Goal: Transaction & Acquisition: Subscribe to service/newsletter

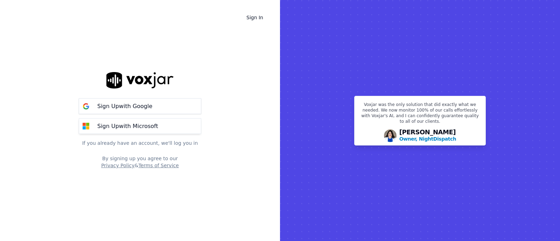
click at [138, 127] on p "Sign Up with Microsoft" at bounding box center [127, 126] width 61 height 8
click at [126, 127] on p "Sign Up with Microsoft" at bounding box center [127, 126] width 61 height 8
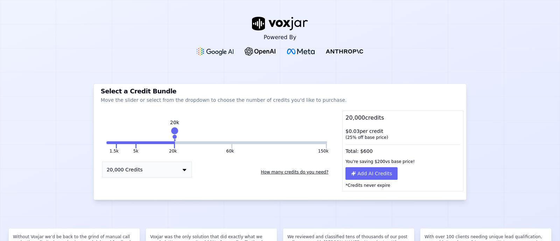
click at [273, 171] on button "How many credits do you need?" at bounding box center [294, 172] width 73 height 11
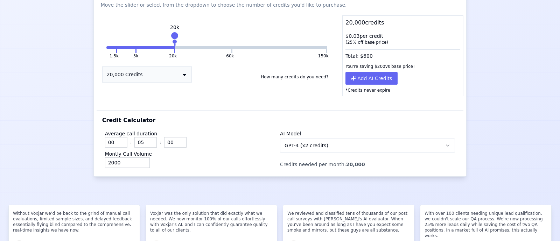
scroll to position [97, 0]
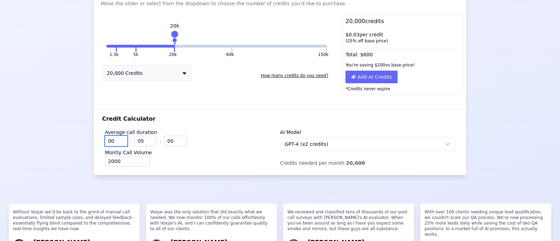
click at [115, 140] on input "00" at bounding box center [116, 141] width 22 height 11
click at [120, 139] on input "01" at bounding box center [116, 141] width 22 height 11
click at [120, 139] on input "02" at bounding box center [116, 141] width 22 height 11
click at [120, 139] on input "03" at bounding box center [116, 141] width 22 height 11
click at [120, 139] on input "04" at bounding box center [116, 141] width 22 height 11
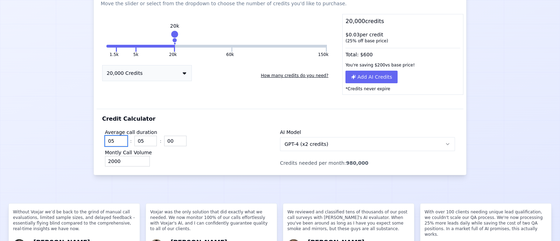
click at [120, 139] on input "05" at bounding box center [116, 141] width 22 height 11
click at [120, 139] on input "06" at bounding box center [116, 141] width 22 height 11
click at [120, 139] on input "07" at bounding box center [116, 141] width 22 height 11
click at [120, 139] on input "08" at bounding box center [116, 141] width 22 height 11
click at [120, 142] on input "07" at bounding box center [116, 141] width 22 height 11
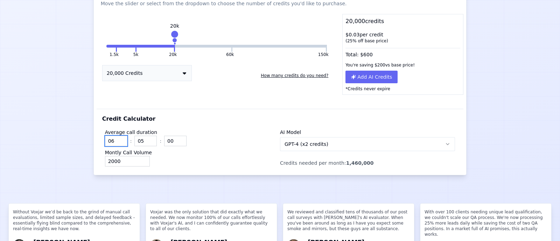
click at [120, 142] on input "06" at bounding box center [116, 141] width 22 height 11
click at [120, 142] on input "05" at bounding box center [116, 141] width 22 height 11
click at [120, 142] on input "04" at bounding box center [116, 141] width 22 height 11
type input "00"
click at [120, 142] on input "00" at bounding box center [116, 141] width 22 height 11
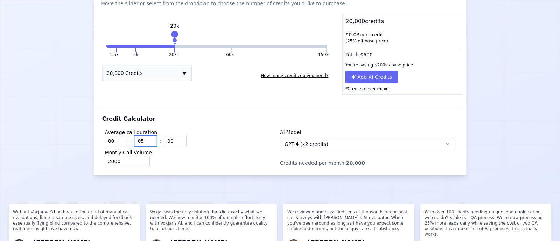
click at [143, 138] on input "05" at bounding box center [145, 141] width 22 height 11
click at [135, 161] on input "2000" at bounding box center [127, 161] width 45 height 11
type input "2"
click at [172, 168] on div "Average call duration 00 : 05 : 00 Montly Call Volume 199 AI Model GPT-4 (x2 cr…" at bounding box center [280, 146] width 356 height 46
click at [130, 160] on input "199" at bounding box center [127, 161] width 45 height 11
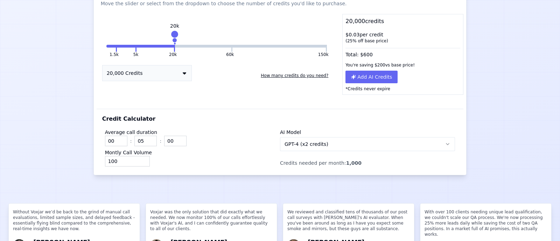
click at [164, 161] on div "100" at bounding box center [192, 161] width 175 height 11
click at [142, 162] on input "99" at bounding box center [127, 161] width 45 height 11
click at [142, 162] on input "98" at bounding box center [127, 161] width 45 height 11
click at [142, 162] on input "97" at bounding box center [127, 161] width 45 height 11
click at [142, 162] on input "96" at bounding box center [127, 161] width 45 height 11
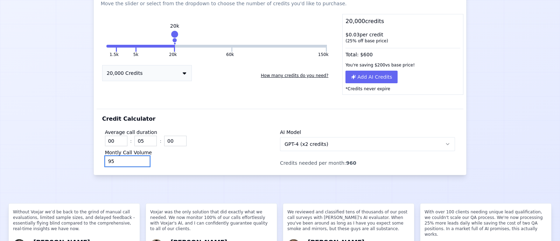
click at [142, 162] on input "95" at bounding box center [127, 161] width 45 height 11
click at [142, 162] on input "94" at bounding box center [127, 161] width 45 height 11
click at [142, 162] on input "93" at bounding box center [127, 161] width 45 height 11
click at [142, 162] on input "38" at bounding box center [127, 161] width 45 height 11
click at [142, 162] on input "30" at bounding box center [127, 161] width 45 height 11
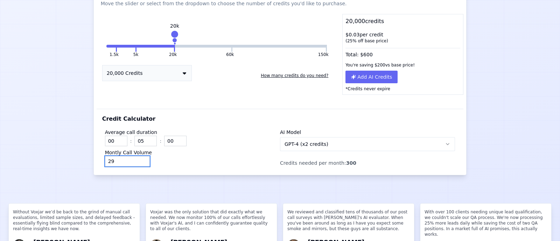
click at [142, 162] on input "29" at bounding box center [127, 161] width 45 height 11
click at [142, 162] on input "22" at bounding box center [127, 161] width 45 height 11
click at [142, 162] on input "21" at bounding box center [127, 161] width 45 height 11
click at [142, 162] on input "20" at bounding box center [127, 161] width 45 height 11
click at [216, 155] on div "Montly Call Volume 20" at bounding box center [192, 158] width 175 height 18
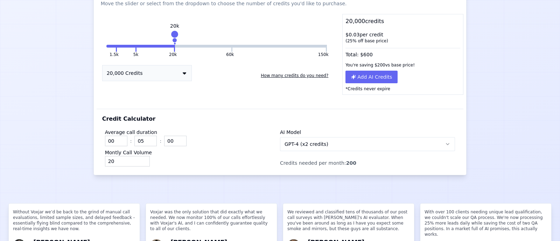
click at [378, 142] on button "GPT-4 (x2 credits)" at bounding box center [367, 144] width 175 height 14
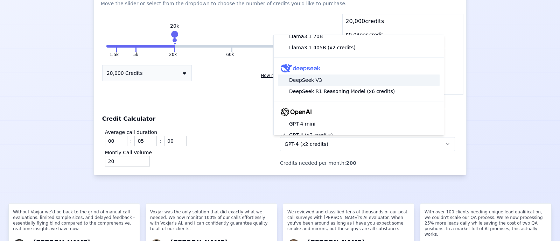
scroll to position [0, 0]
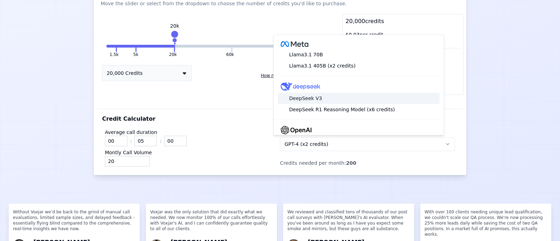
click at [367, 97] on div "DeepSeek V3" at bounding box center [359, 98] width 162 height 11
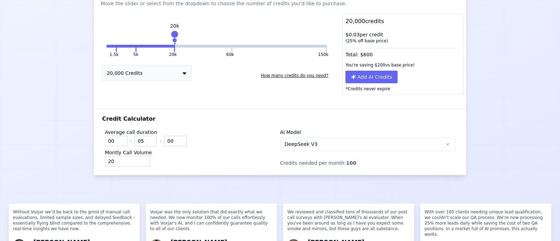
click at [367, 146] on button "DeepSeek V3" at bounding box center [367, 144] width 175 height 14
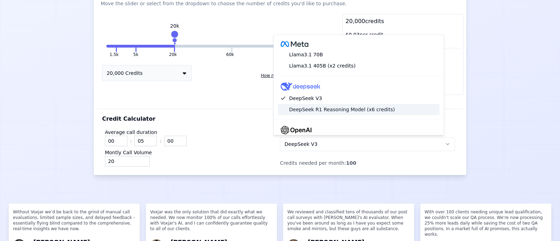
click at [366, 110] on div "DeepSeek R1 Reasoning Model (x6 credits)" at bounding box center [359, 109] width 162 height 11
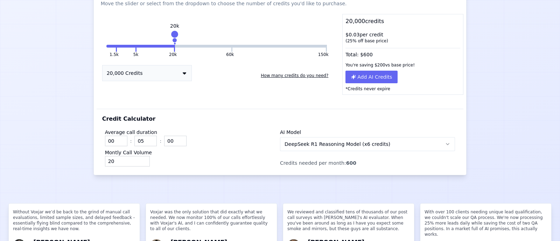
click at [376, 145] on button "DeepSeek R1 Reasoning Model (x6 credits)" at bounding box center [367, 144] width 175 height 14
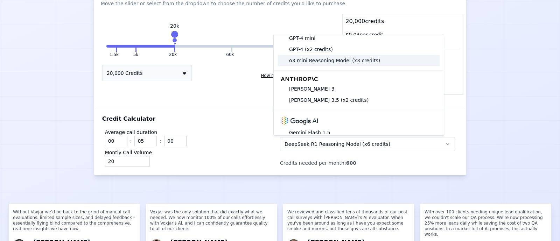
scroll to position [105, 0]
click at [363, 60] on div "o3 mini Reasoning Model (x3 credits)" at bounding box center [359, 59] width 162 height 11
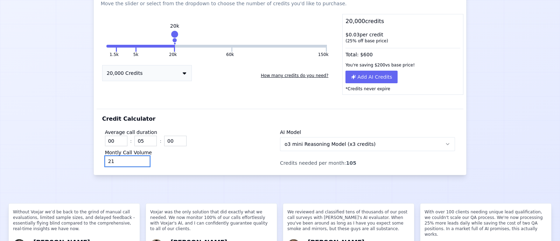
click at [142, 159] on input "21" at bounding box center [127, 161] width 45 height 11
click at [142, 159] on input "22" at bounding box center [127, 161] width 45 height 11
click at [142, 159] on input "23" at bounding box center [127, 161] width 45 height 11
type input "24"
click at [142, 159] on input "24" at bounding box center [127, 161] width 45 height 11
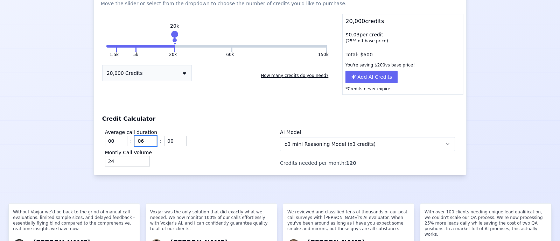
click at [148, 139] on input "06" at bounding box center [145, 141] width 22 height 11
click at [148, 139] on input "07" at bounding box center [145, 141] width 22 height 11
click at [148, 139] on input "08" at bounding box center [145, 141] width 22 height 11
click at [148, 139] on input "09" at bounding box center [145, 141] width 22 height 11
type input "10"
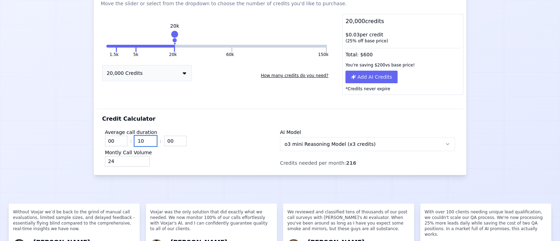
click at [148, 139] on input "10" at bounding box center [145, 141] width 22 height 11
click at [141, 158] on input "25" at bounding box center [127, 161] width 45 height 11
click at [159, 159] on div "25" at bounding box center [192, 161] width 175 height 11
click at [140, 162] on input "24" at bounding box center [127, 161] width 45 height 11
click at [140, 162] on input "23" at bounding box center [127, 161] width 45 height 11
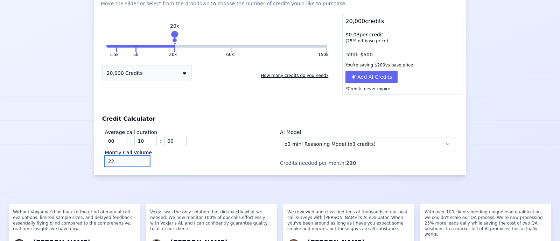
click at [140, 162] on input "22" at bounding box center [127, 161] width 45 height 11
click at [140, 162] on input "21" at bounding box center [127, 161] width 45 height 11
click at [140, 162] on input "20" at bounding box center [127, 161] width 45 height 11
click at [140, 162] on input "19" at bounding box center [127, 161] width 45 height 11
click at [140, 162] on input "18" at bounding box center [127, 161] width 45 height 11
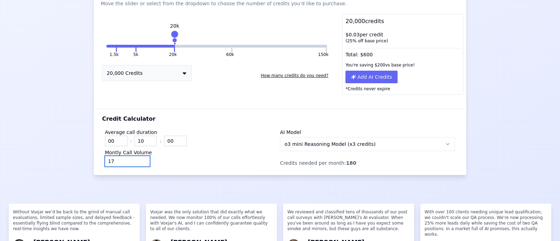
click at [140, 162] on input "17" at bounding box center [127, 161] width 45 height 11
click at [140, 162] on input "16" at bounding box center [127, 161] width 45 height 11
click at [140, 162] on input "15" at bounding box center [127, 161] width 45 height 11
click at [140, 162] on input "14" at bounding box center [127, 161] width 45 height 11
click at [140, 162] on input "13" at bounding box center [127, 161] width 45 height 11
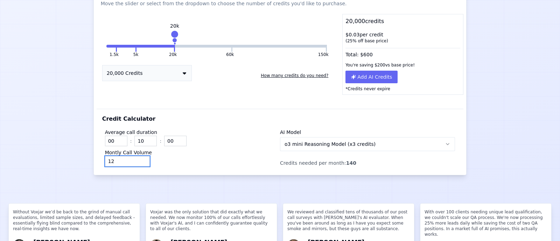
click at [140, 162] on input "12" at bounding box center [127, 161] width 45 height 11
click at [140, 162] on input "11" at bounding box center [127, 161] width 45 height 11
type input "10"
click at [140, 162] on input "10" at bounding box center [127, 161] width 45 height 11
click at [190, 154] on div "Montly Call Volume 10" at bounding box center [192, 158] width 175 height 18
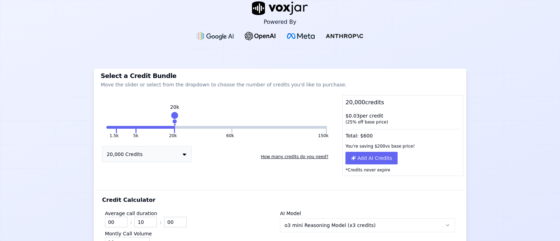
scroll to position [0, 0]
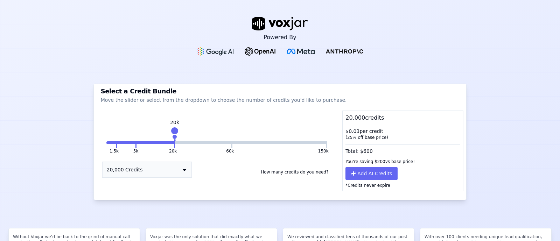
click at [183, 169] on icon at bounding box center [185, 170] width 4 height 6
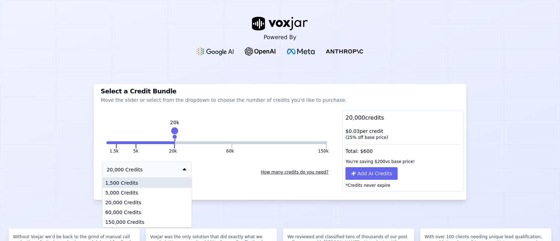
click at [125, 184] on div "1,500 Credits" at bounding box center [147, 183] width 89 height 10
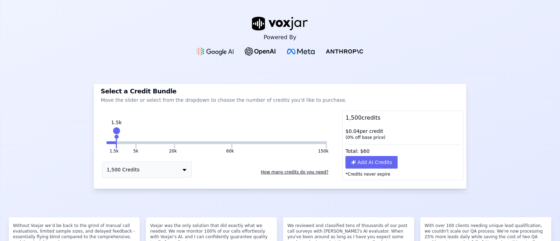
click at [207, 191] on div "Powered By Select a Credit Bundle Move the slider or select from the dropdown t…" at bounding box center [280, 120] width 560 height 241
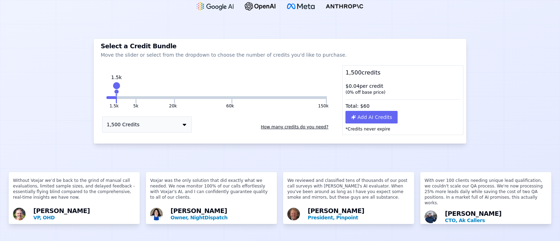
click at [296, 121] on button "How many credits do you need?" at bounding box center [294, 126] width 73 height 11
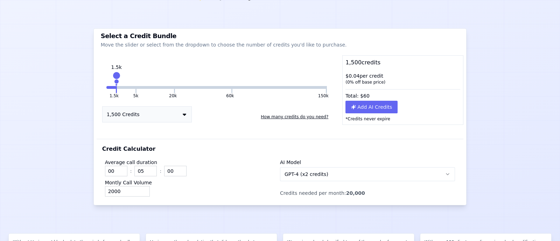
scroll to position [0, 0]
